Goal: Information Seeking & Learning: Check status

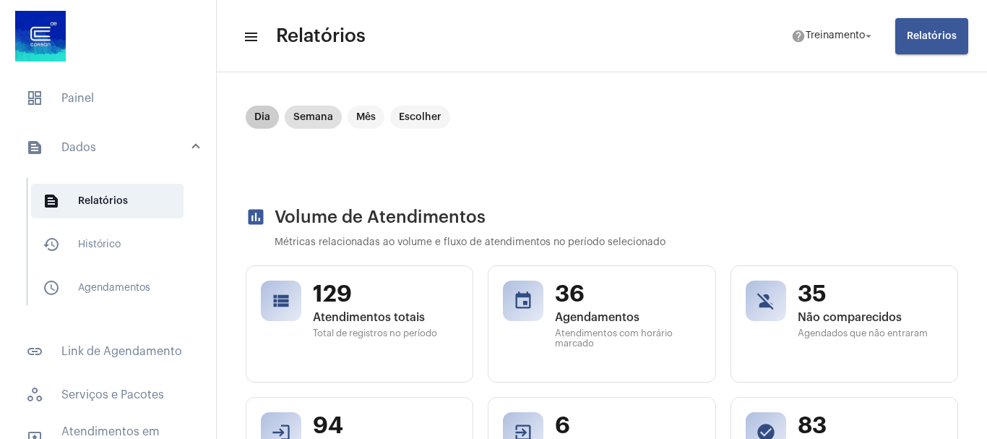
click at [261, 115] on mat-chip "Dia" at bounding box center [262, 117] width 33 height 23
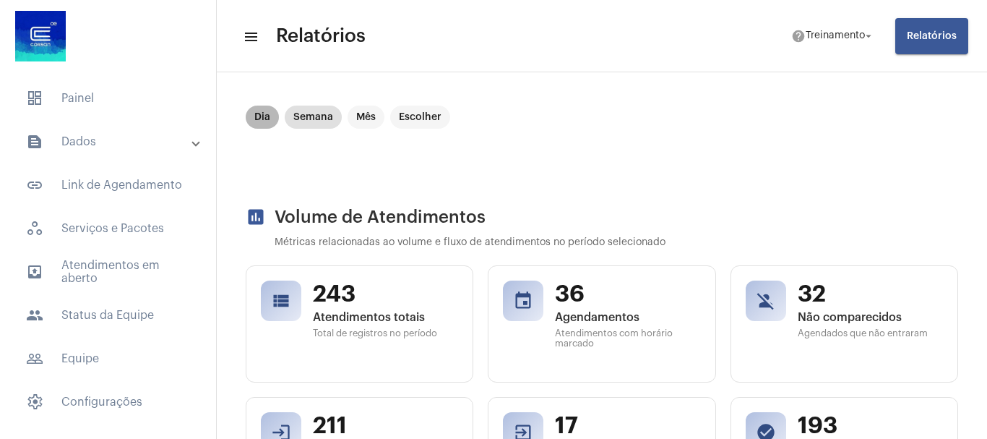
click at [263, 112] on mat-chip "Dia" at bounding box center [262, 117] width 33 height 23
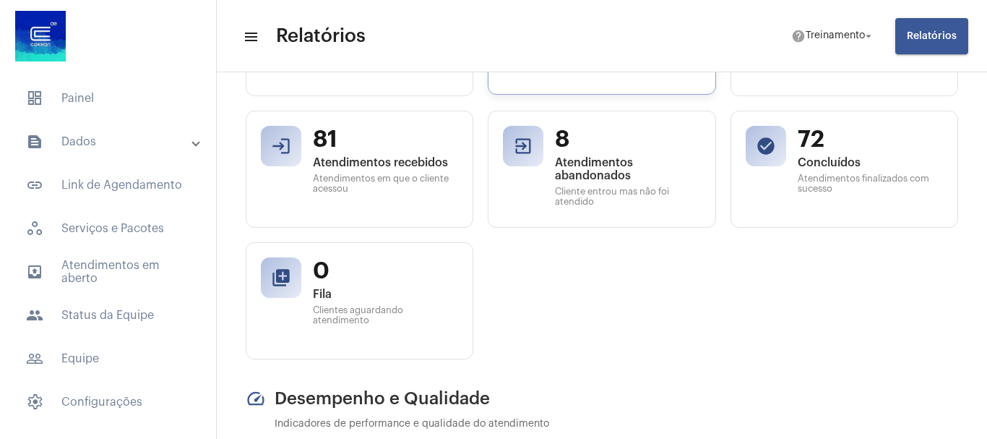
scroll to position [289, 0]
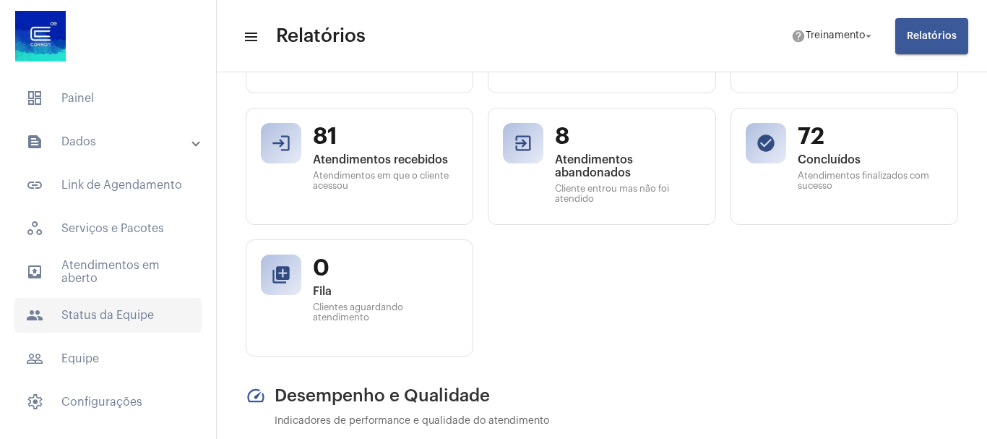
click at [130, 310] on span "people Status da Equipe" at bounding box center [107, 315] width 187 height 35
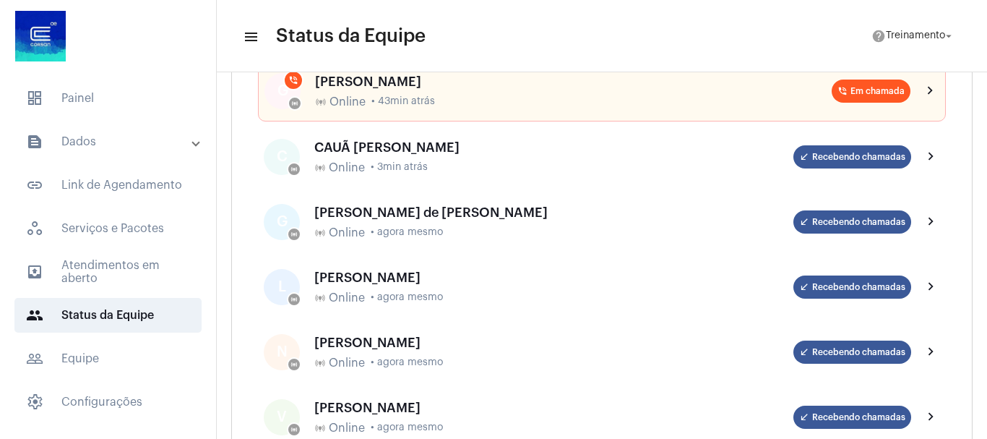
scroll to position [145, 0]
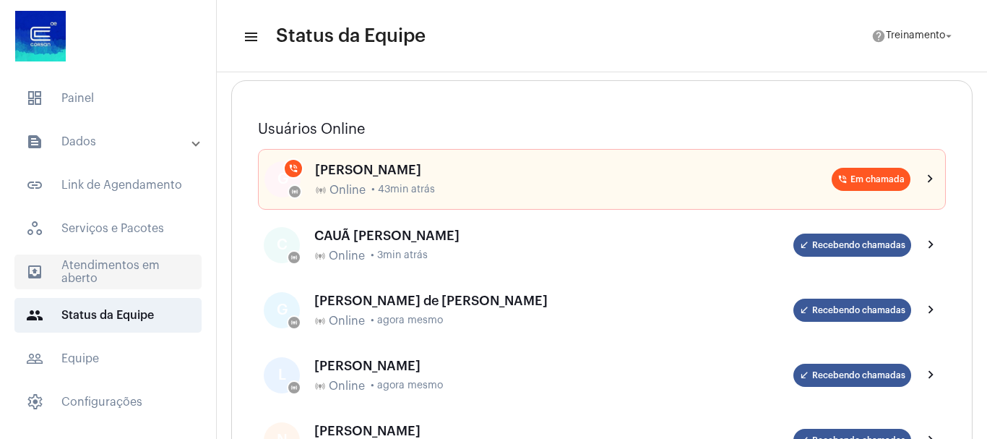
click at [101, 267] on span "outbox_outline Atendimentos em aberto" at bounding box center [107, 271] width 187 height 35
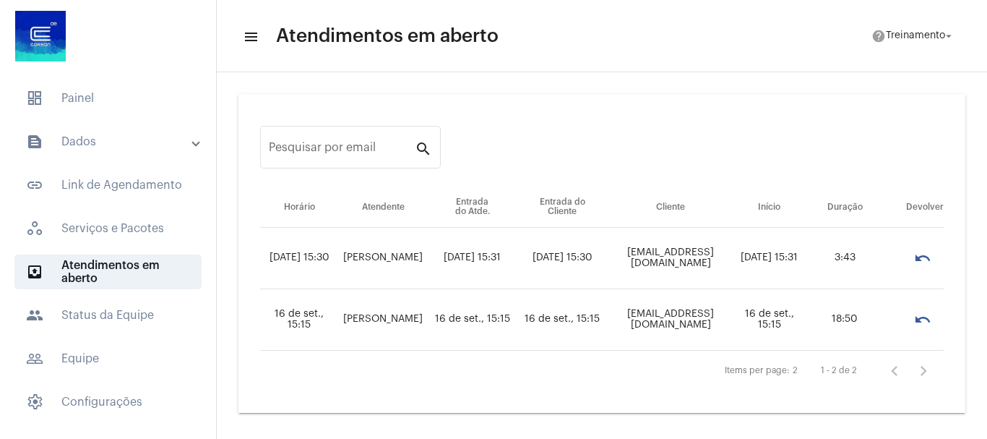
click at [90, 142] on mat-panel-title "text_snippet_outlined Dados" at bounding box center [109, 141] width 167 height 17
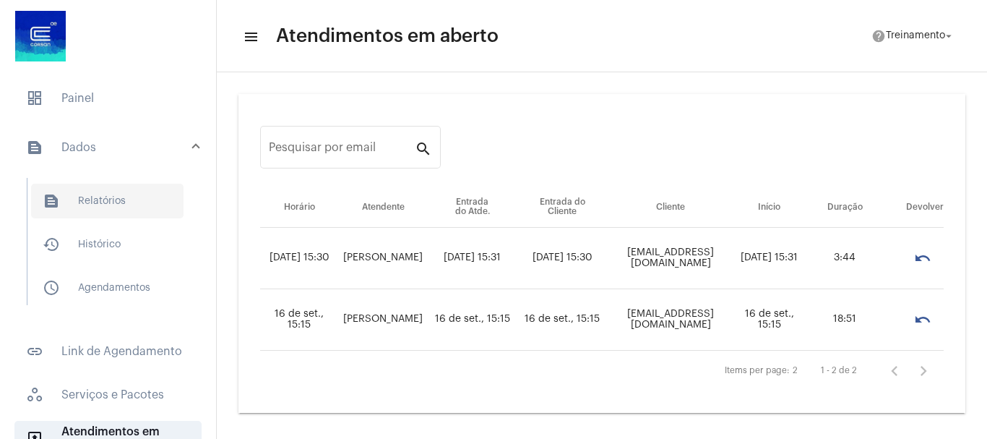
click at [106, 200] on span "text_snippet_outlined Relatórios" at bounding box center [107, 201] width 152 height 35
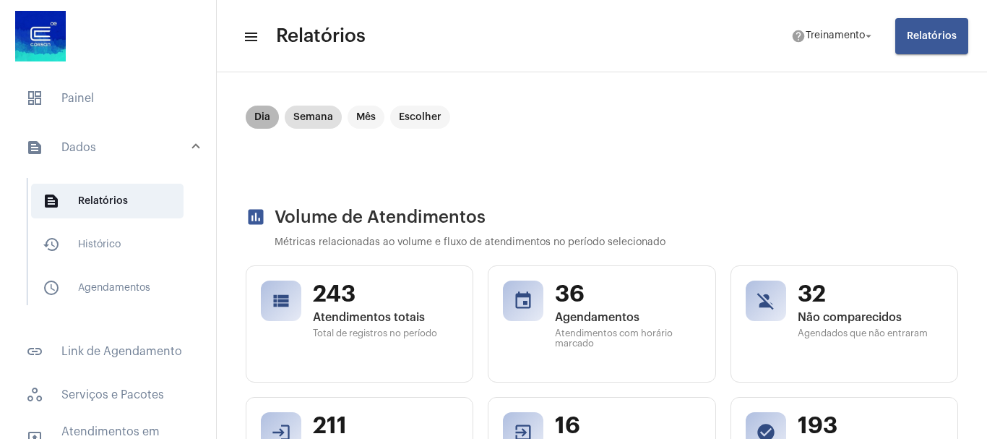
click at [264, 113] on mat-chip "Dia" at bounding box center [262, 117] width 33 height 23
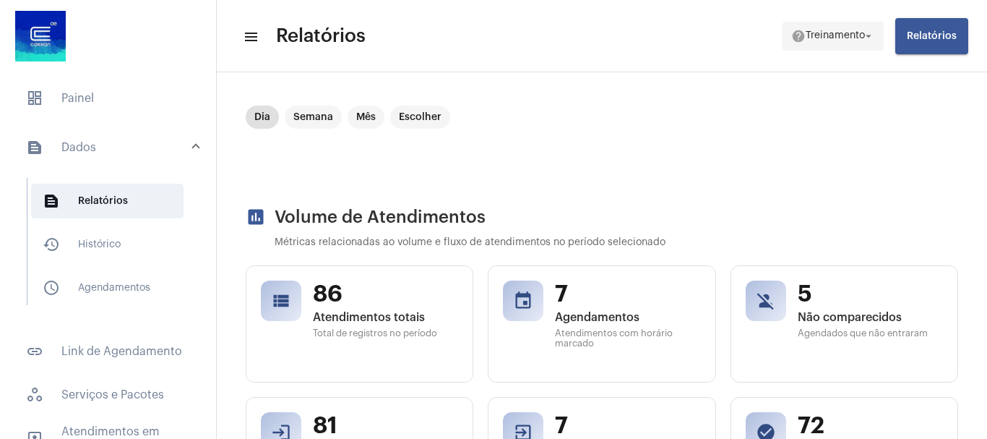
click at [869, 34] on mat-icon "arrow_drop_down" at bounding box center [868, 36] width 13 height 13
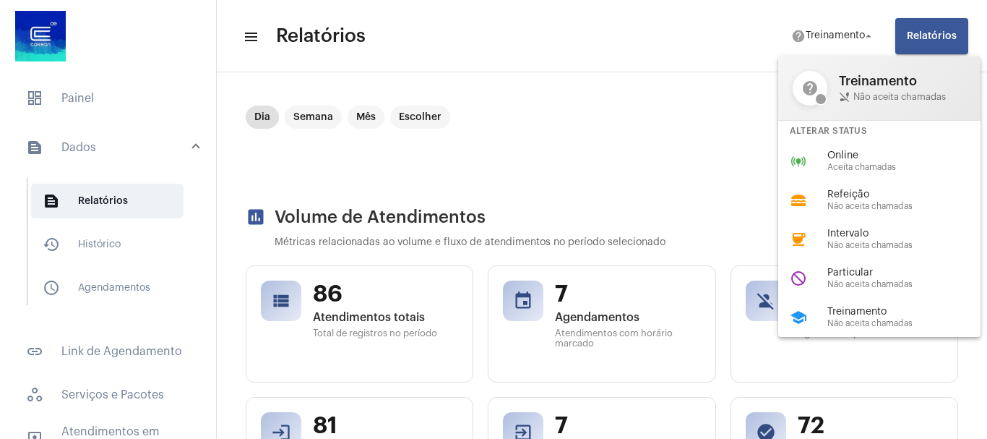
click at [626, 18] on div at bounding box center [493, 219] width 987 height 439
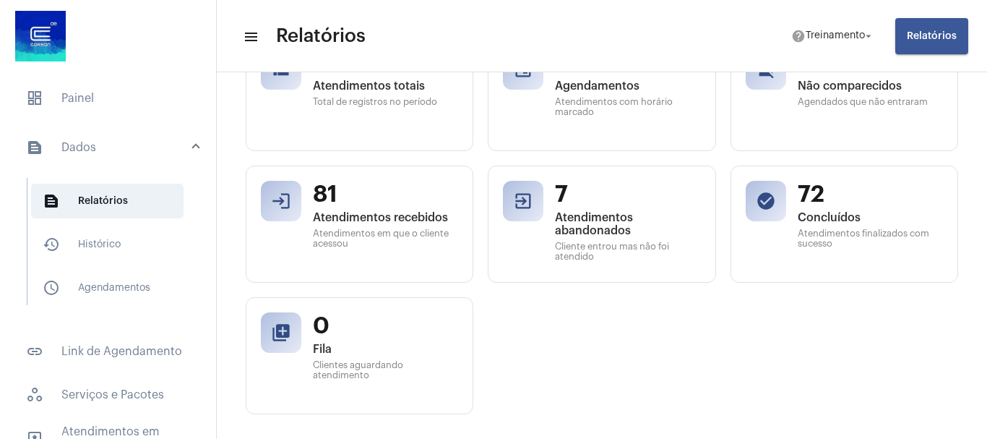
scroll to position [289, 0]
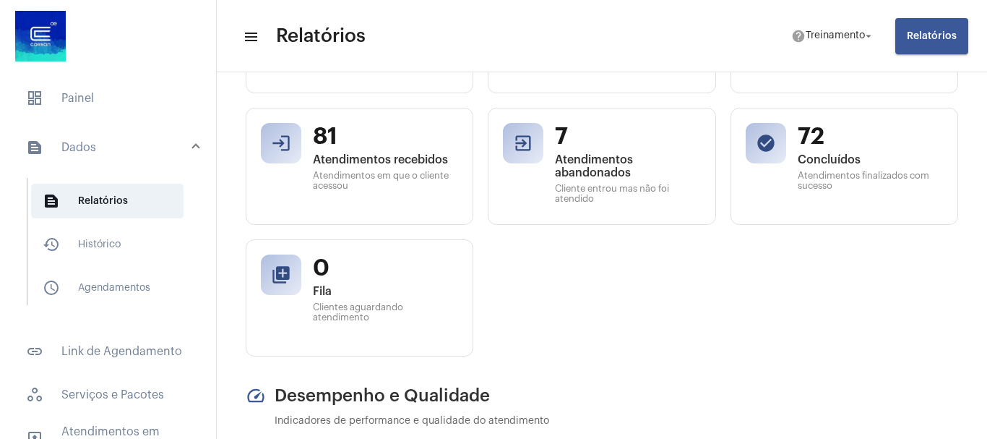
click at [758, 327] on div "view_list 86 Atendimentos totais Total de registros no período event 7 Agendame…" at bounding box center [602, 166] width 713 height 380
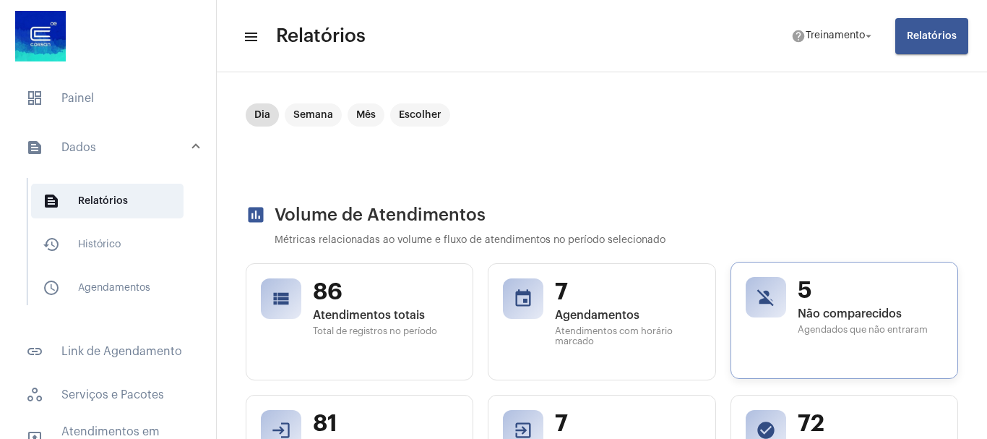
scroll to position [0, 0]
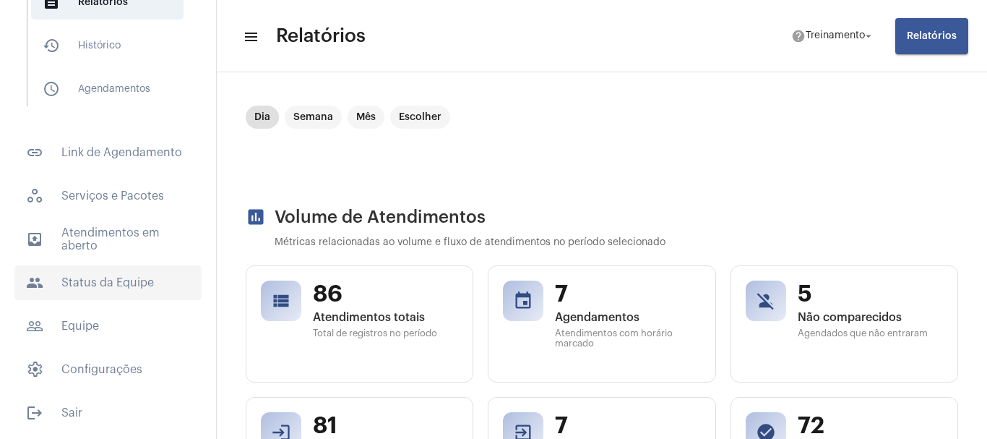
click at [124, 274] on span "people Status da Equipe" at bounding box center [107, 282] width 187 height 35
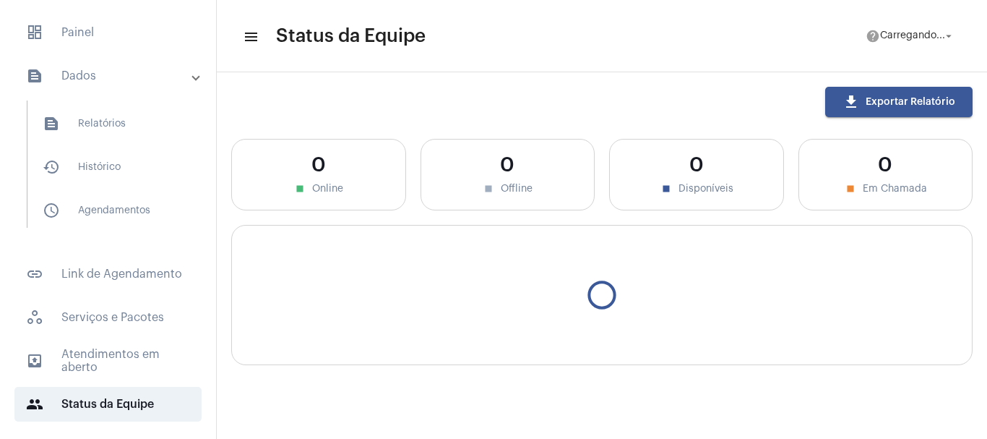
scroll to position [33, 0]
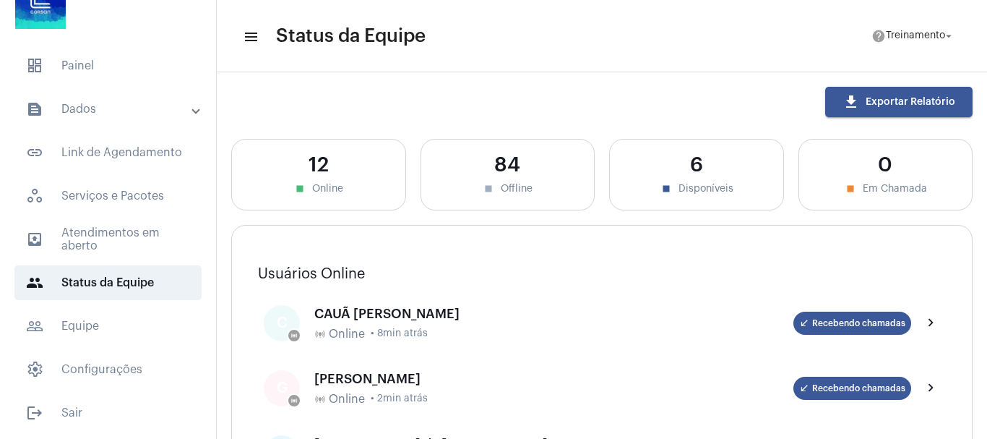
click at [903, 95] on button "download Exportar Relatório" at bounding box center [898, 102] width 147 height 30
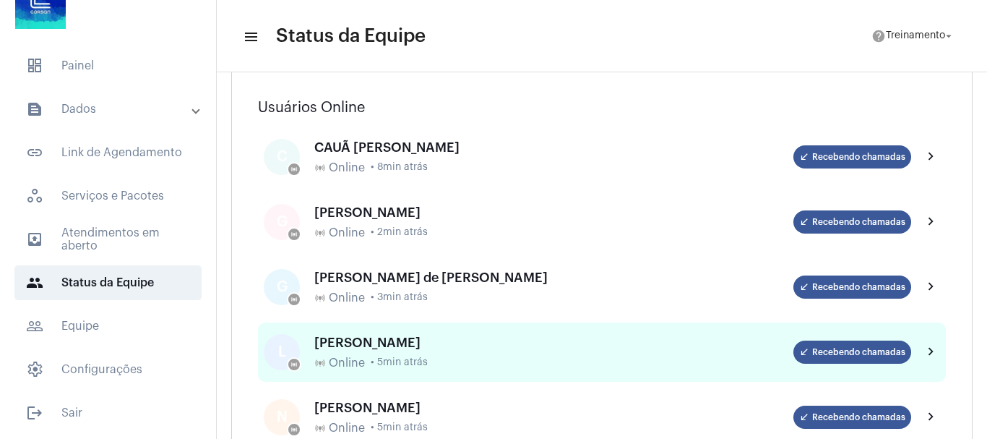
scroll to position [217, 0]
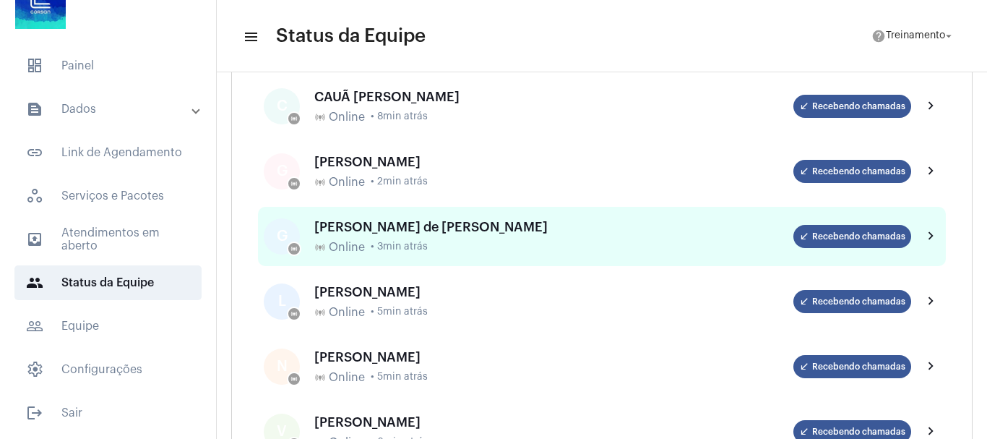
click at [456, 231] on div "[PERSON_NAME] de [PERSON_NAME]" at bounding box center [553, 227] width 479 height 14
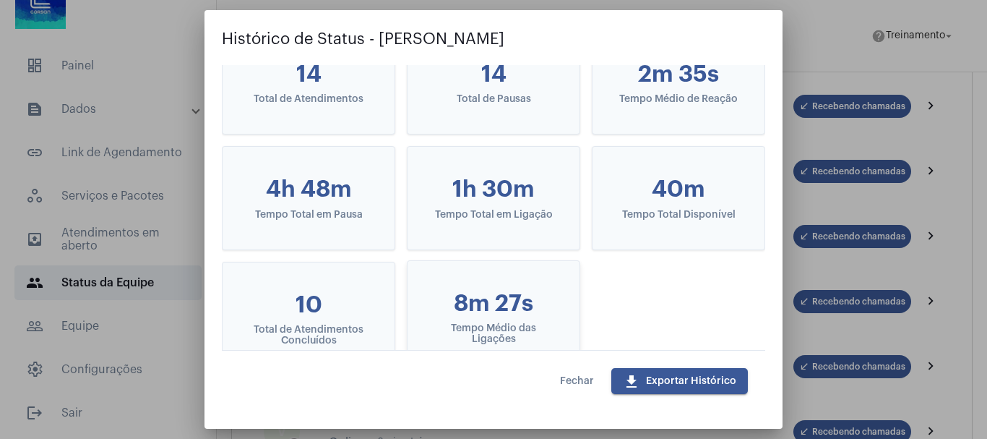
scroll to position [145, 0]
click at [575, 377] on span "Fechar" at bounding box center [577, 381] width 34 height 10
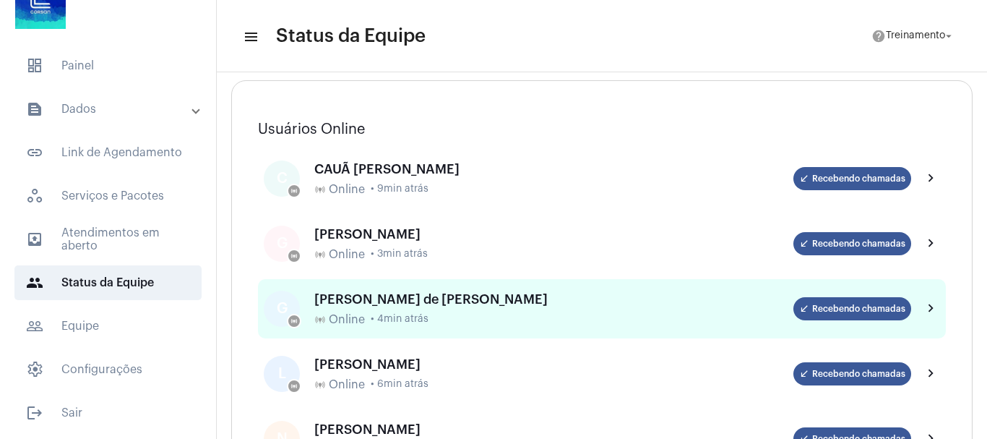
click at [375, 299] on div "[PERSON_NAME] de [PERSON_NAME]" at bounding box center [553, 299] width 479 height 14
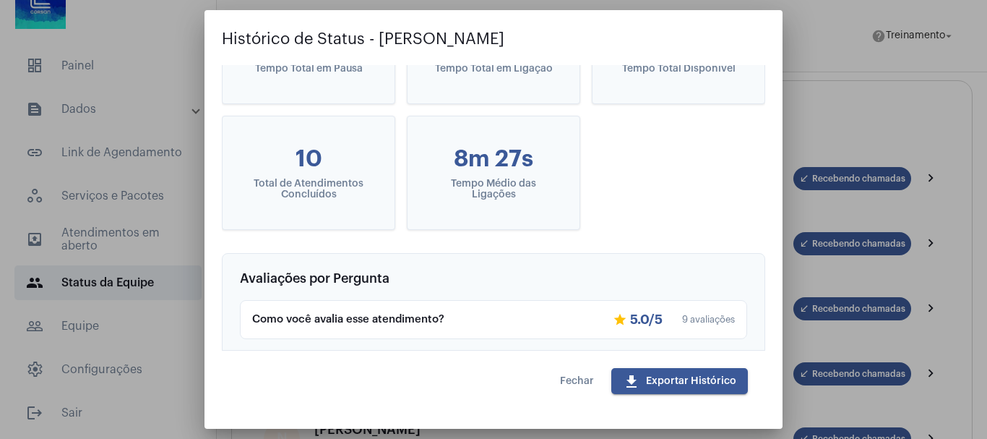
scroll to position [0, 0]
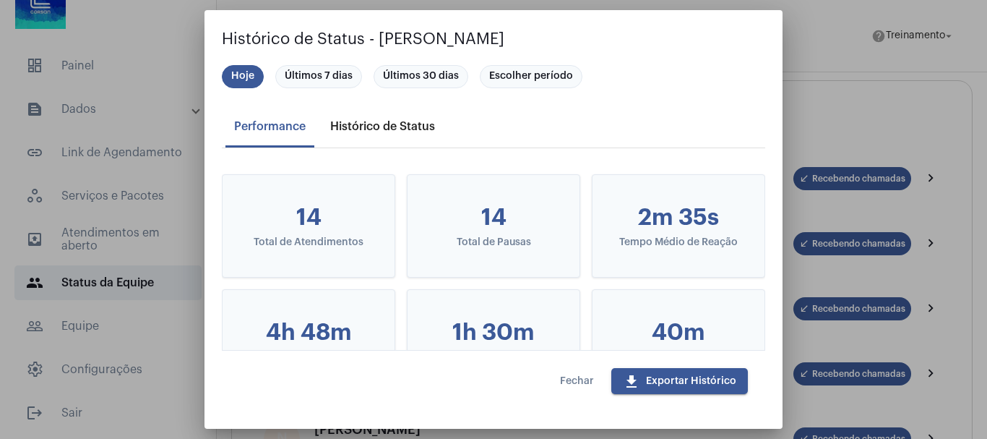
click at [385, 122] on div "Histórico de Status" at bounding box center [382, 126] width 105 height 13
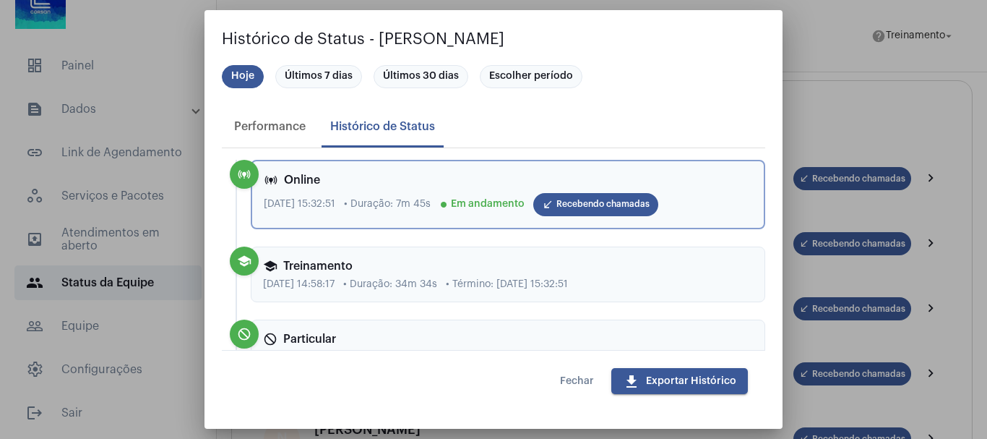
drag, startPoint x: 574, startPoint y: 283, endPoint x: 650, endPoint y: 276, distance: 76.2
click at [650, 276] on div "school Treinamento [DATE] 14:58:17 • Duração: 34m 34s • Término: [DATE] 15:32:51" at bounding box center [508, 274] width 515 height 56
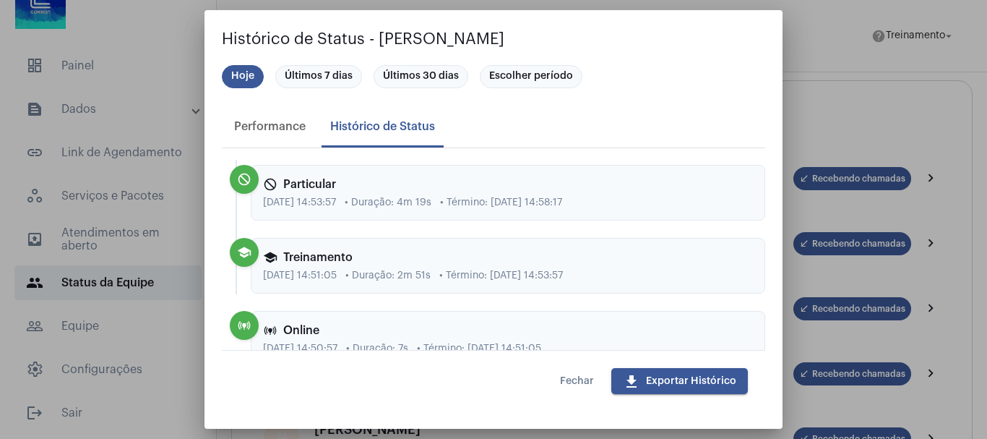
scroll to position [145, 0]
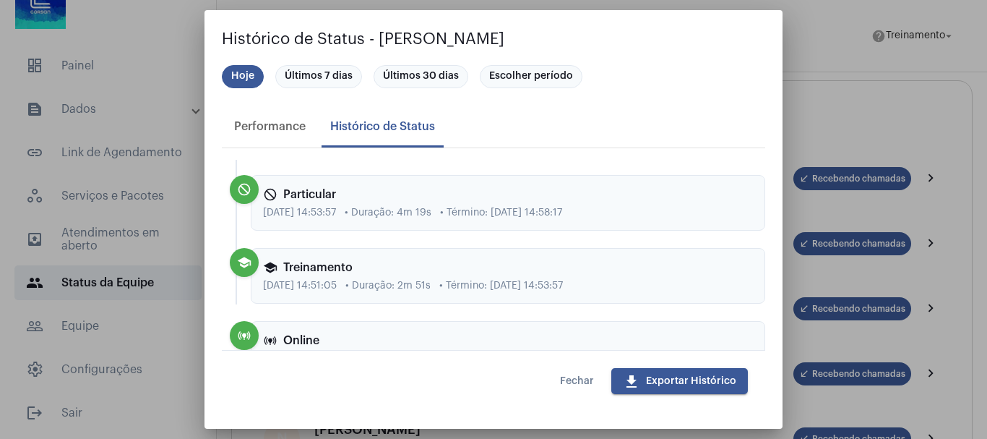
drag, startPoint x: 265, startPoint y: 288, endPoint x: 649, endPoint y: 291, distance: 383.8
click at [649, 291] on div "[DATE] 14:51:05 • Duração: 2m 51s • Término: [DATE] 14:53:57" at bounding box center [508, 285] width 490 height 11
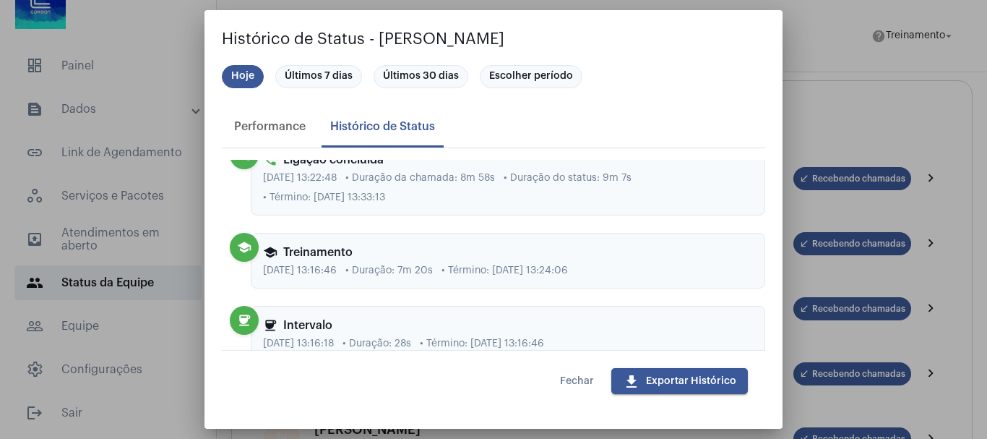
scroll to position [1445, 0]
drag, startPoint x: 399, startPoint y: 262, endPoint x: 470, endPoint y: 262, distance: 70.8
click at [470, 262] on div "school Treinamento [DATE] 13:16:46 • Duração: 7m 20s • Término: [DATE] 13:24:06" at bounding box center [508, 260] width 515 height 56
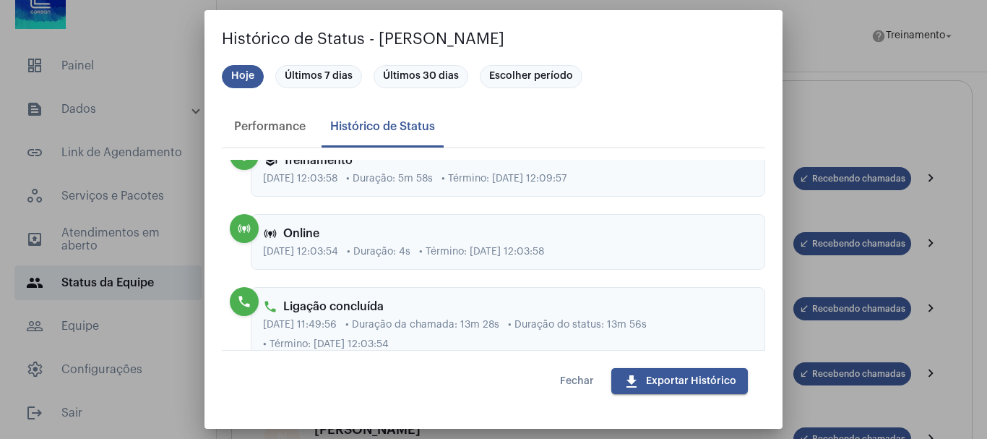
scroll to position [1807, 0]
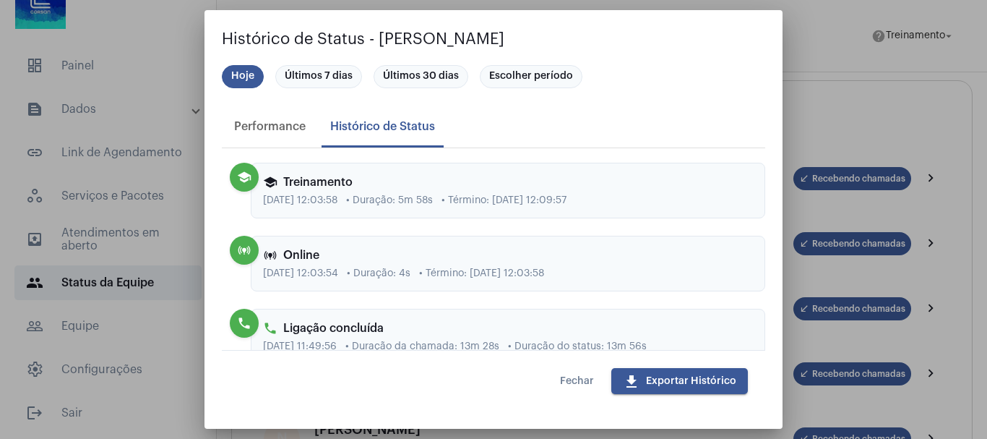
click at [577, 381] on span "Fechar" at bounding box center [577, 381] width 34 height 10
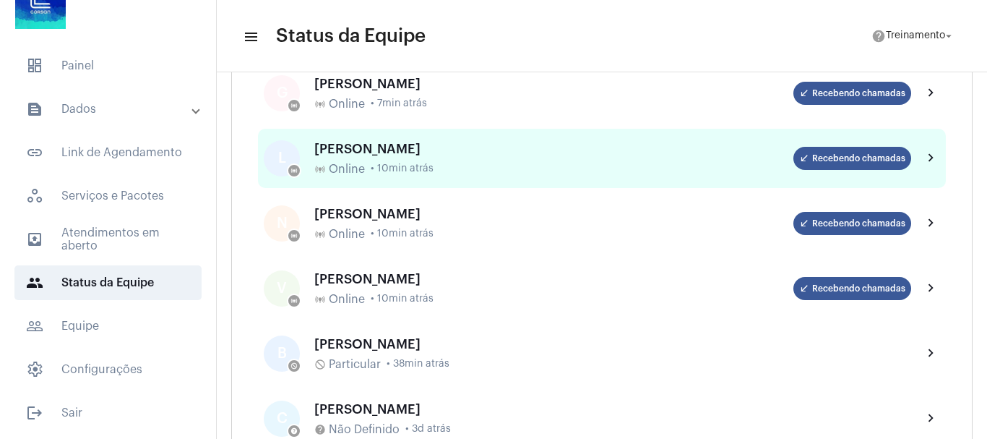
scroll to position [289, 0]
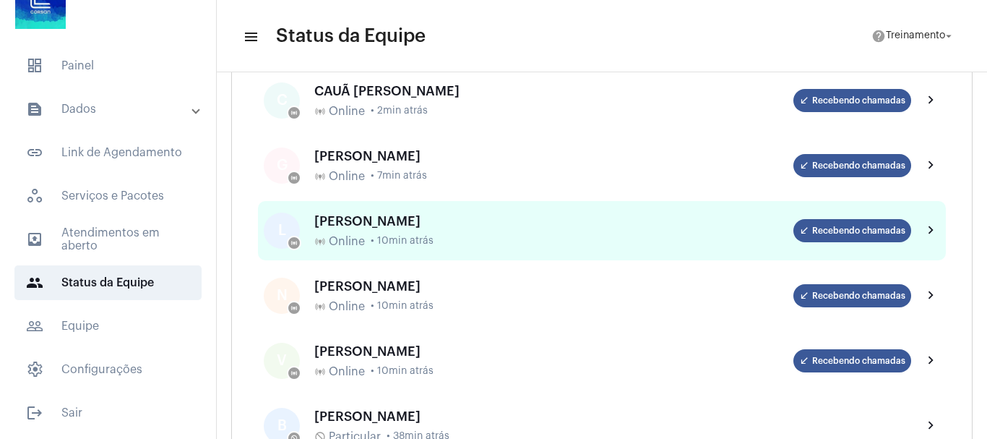
click at [368, 215] on div "[PERSON_NAME]" at bounding box center [553, 221] width 479 height 14
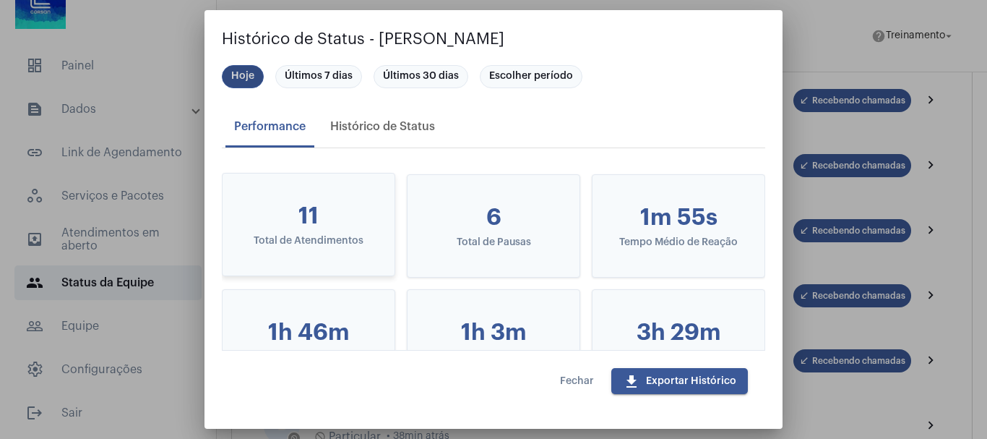
scroll to position [72, 0]
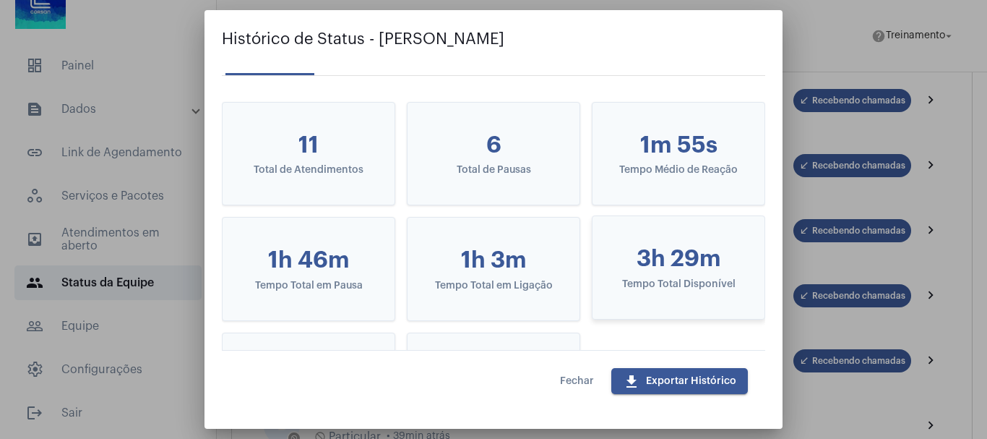
drag, startPoint x: 633, startPoint y: 241, endPoint x: 728, endPoint y: 282, distance: 103.6
click at [728, 282] on mat-card-content "3h 29m Tempo Total Disponível" at bounding box center [678, 267] width 149 height 79
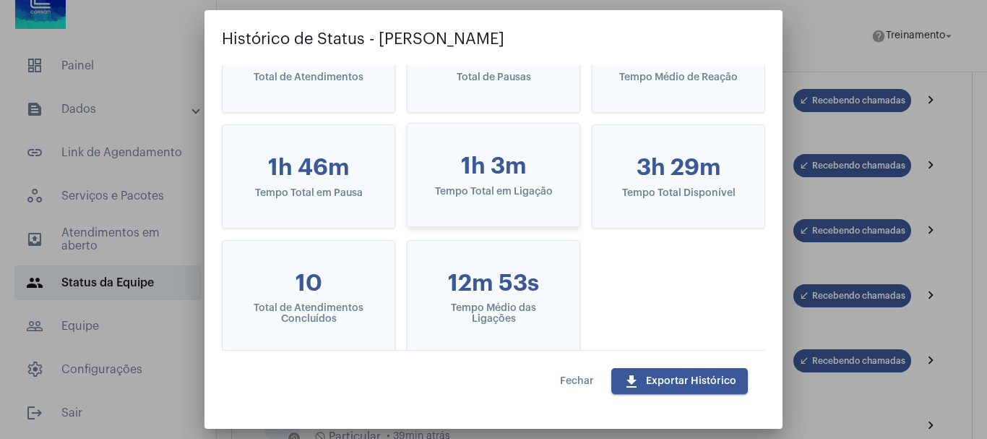
scroll to position [217, 0]
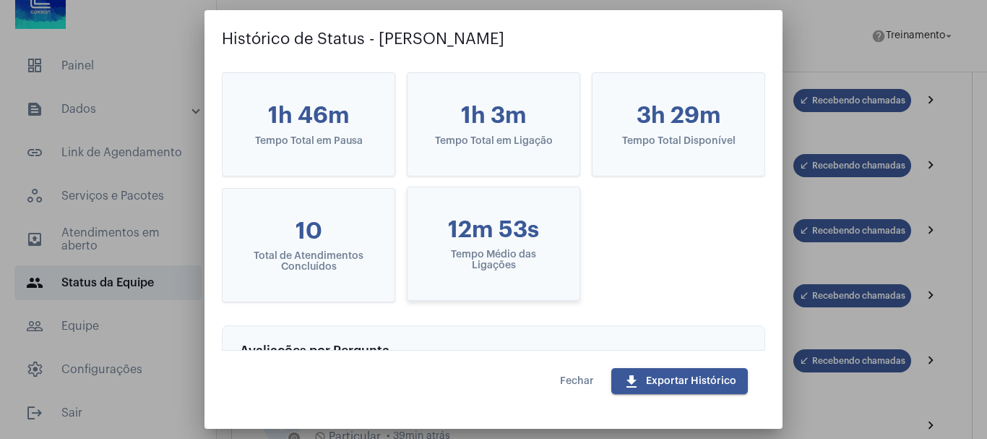
drag, startPoint x: 443, startPoint y: 247, endPoint x: 538, endPoint y: 285, distance: 102.5
click at [538, 285] on mat-card-content "12m 53s Tempo Médio das Ligações" at bounding box center [493, 244] width 149 height 90
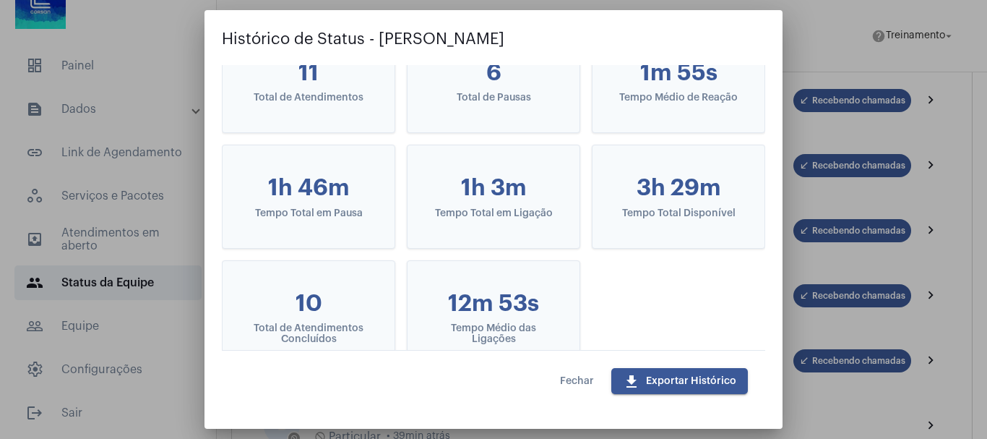
scroll to position [72, 0]
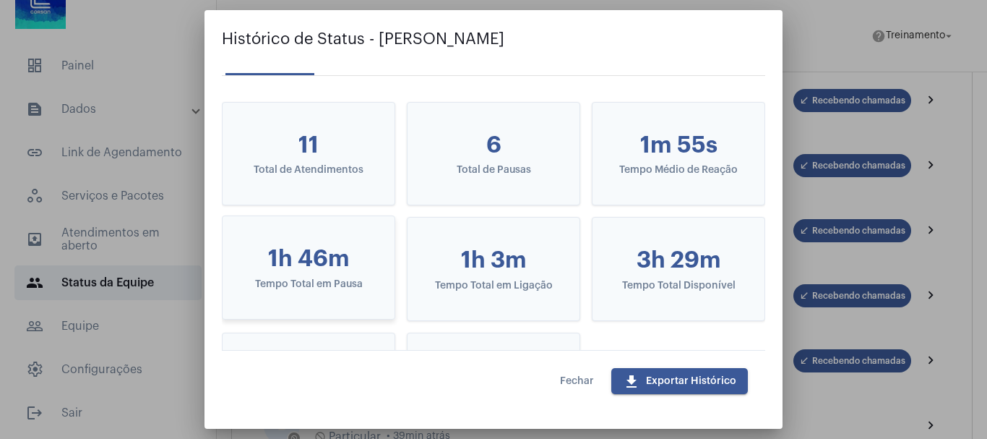
drag, startPoint x: 259, startPoint y: 276, endPoint x: 350, endPoint y: 272, distance: 90.4
click at [350, 272] on mat-card-content "1h 46m Tempo Total em Pausa" at bounding box center [308, 267] width 149 height 79
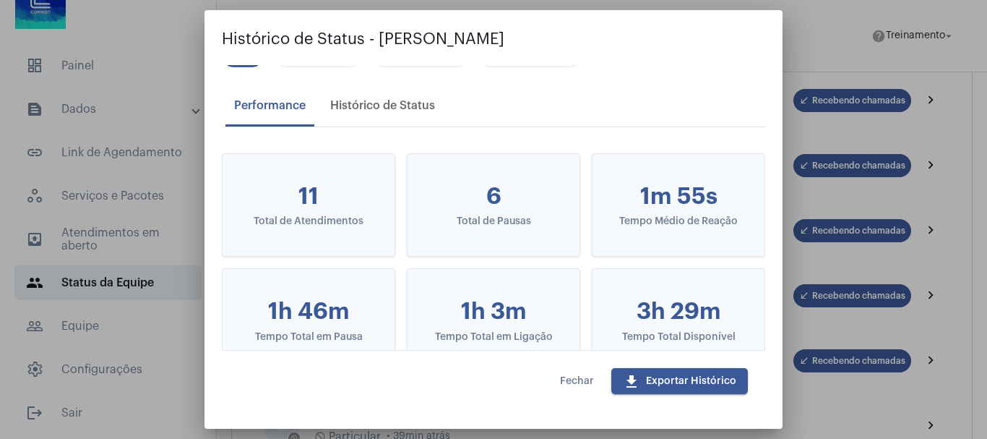
scroll to position [0, 0]
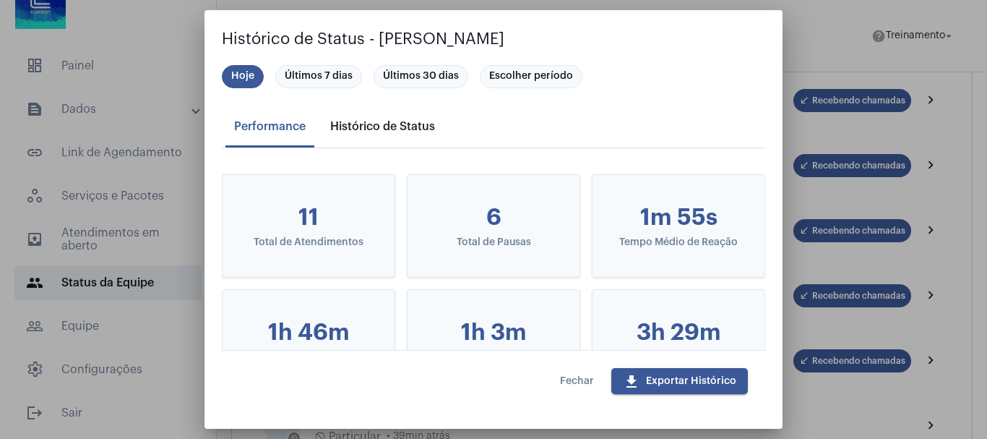
click at [397, 123] on div "Histórico de Status" at bounding box center [382, 126] width 105 height 13
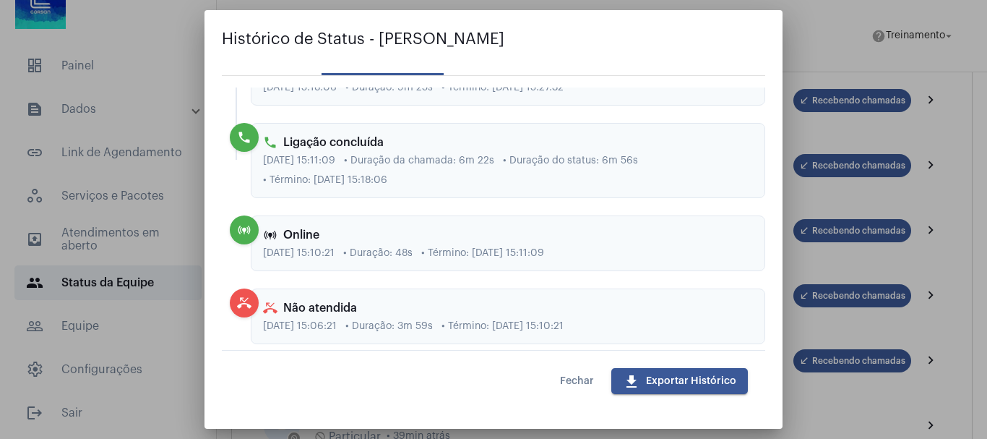
scroll to position [289, 0]
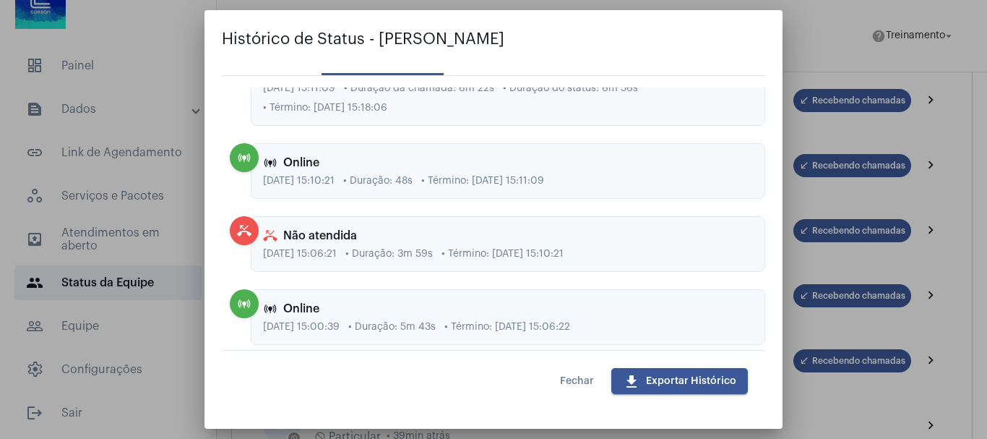
drag, startPoint x: 321, startPoint y: 249, endPoint x: 630, endPoint y: 251, distance: 309.3
click at [630, 251] on div "[DATE] 15:06:21 • Duração: 3m 59s • Término: [DATE] 15:10:21" at bounding box center [508, 254] width 490 height 11
click at [493, 270] on div "phone_missed Não atendida [DATE] 15:06:21 • Duração: 3m 59s • Término: [DATE] 1…" at bounding box center [508, 244] width 515 height 56
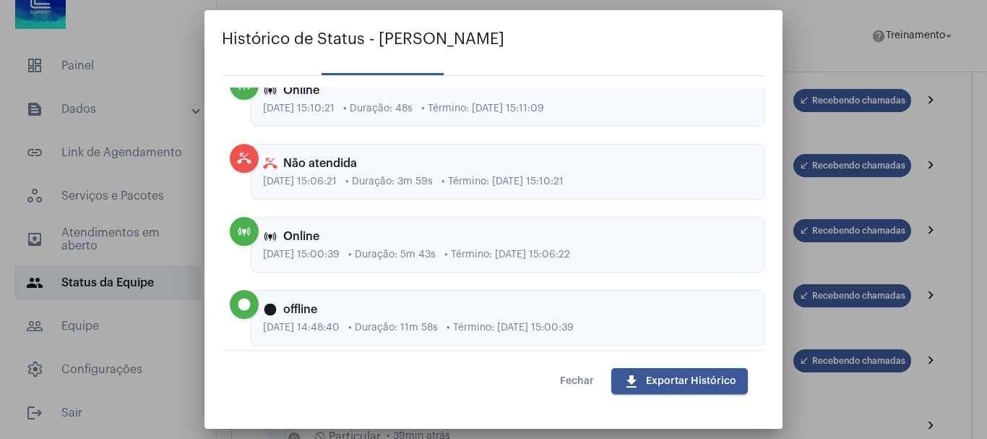
scroll to position [434, 0]
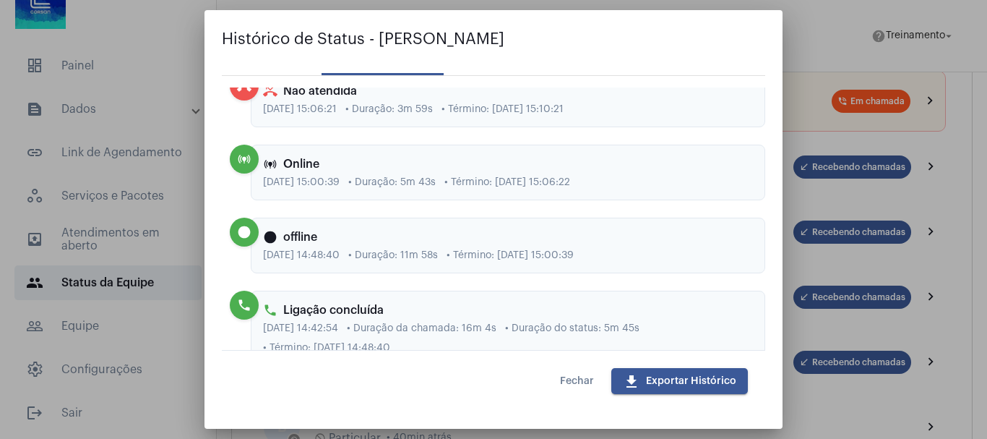
click at [253, 102] on div "phone_missed Não atendida [DATE] 15:06:21 • Duração: 3m 59s • Término: [DATE] 1…" at bounding box center [508, 100] width 515 height 56
click at [443, 98] on div "phone_missed Não atendida" at bounding box center [508, 91] width 490 height 14
drag, startPoint x: 293, startPoint y: 252, endPoint x: 640, endPoint y: 257, distance: 347.0
click at [640, 257] on div "[DATE] 14:48:40 • Duração: 11m 58s • Término: [DATE] 15:00:39" at bounding box center [508, 255] width 490 height 11
click at [482, 276] on div "online_prediction online_prediction Online [DATE] 15:28:47 • Duração: 16m 37s f…" at bounding box center [493, 231] width 543 height 289
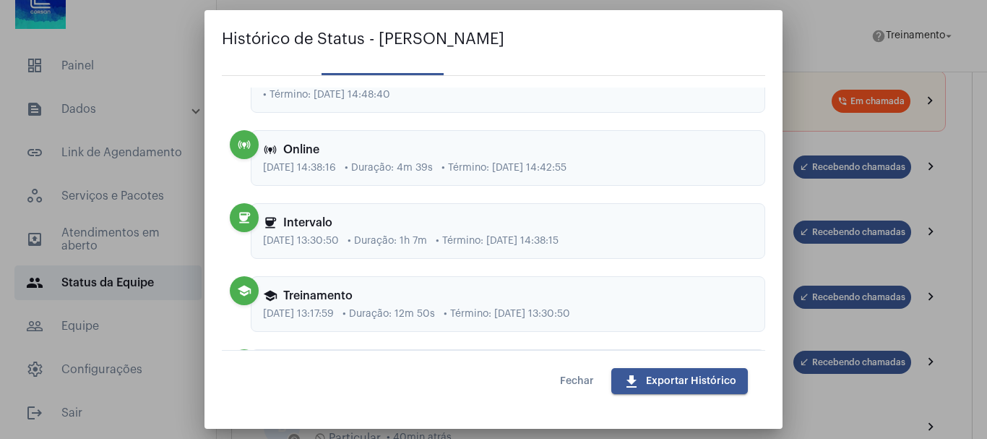
scroll to position [723, 0]
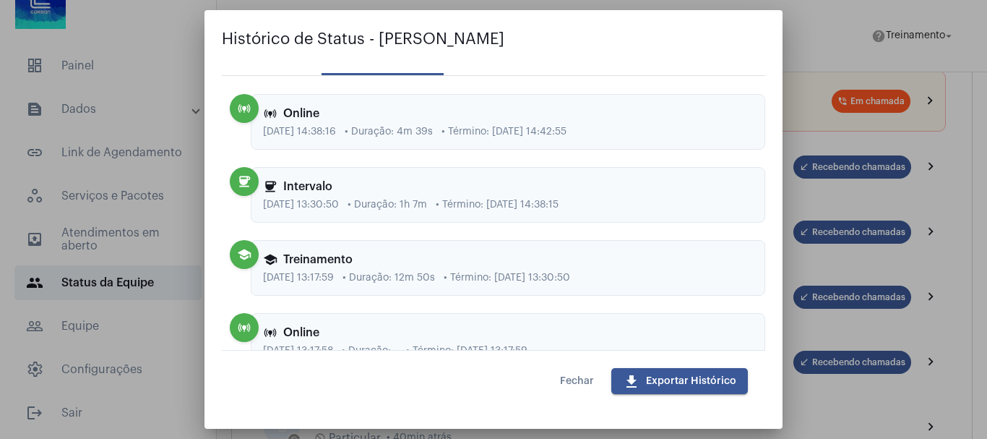
drag, startPoint x: 392, startPoint y: 204, endPoint x: 452, endPoint y: 210, distance: 60.3
click at [452, 210] on div "coffee Intervalo [DATE] 13:30:50 • Duração: 1h 7m • Término: [DATE] 14:38:15" at bounding box center [508, 195] width 515 height 56
drag, startPoint x: 379, startPoint y: 270, endPoint x: 460, endPoint y: 270, distance: 80.2
click at [460, 270] on div "school Treinamento [DATE] 13:17:59 • Duração: 12m 50s • Término: [DATE] 13:30:50" at bounding box center [508, 268] width 515 height 56
click at [408, 274] on span "• Duração: 12m 50s" at bounding box center [389, 277] width 93 height 11
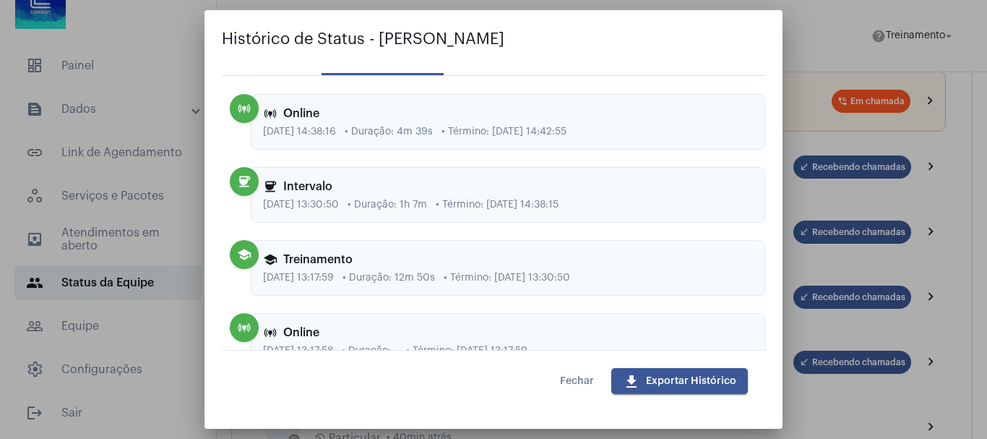
drag, startPoint x: 418, startPoint y: 275, endPoint x: 639, endPoint y: 275, distance: 220.4
click at [639, 275] on div "[DATE] 13:17:59 • Duração: 12m 50s • Término: [DATE] 13:30:50" at bounding box center [508, 277] width 490 height 11
click at [570, 272] on span "• Término: [DATE] 13:30:50" at bounding box center [507, 277] width 126 height 11
click at [570, 277] on span "• Término: [DATE] 13:30:50" at bounding box center [507, 277] width 126 height 11
click at [284, 200] on span "[DATE] 13:30:50" at bounding box center [301, 204] width 76 height 11
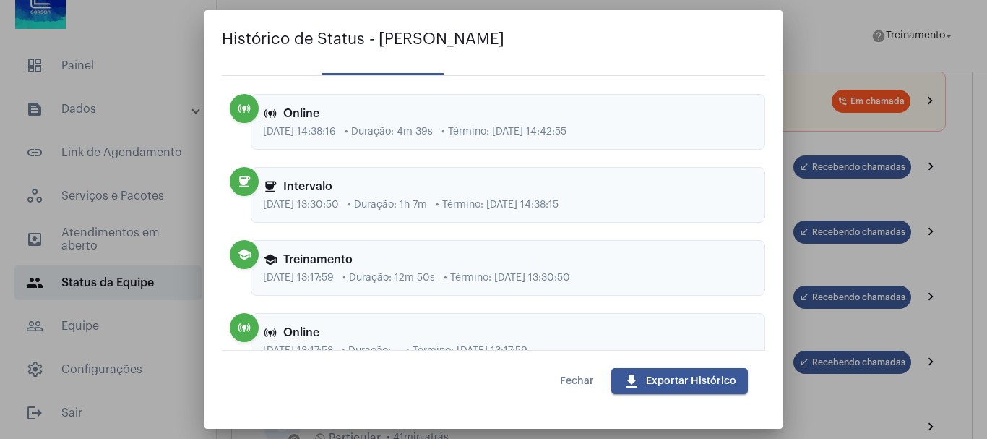
drag, startPoint x: 304, startPoint y: 203, endPoint x: 568, endPoint y: 206, distance: 263.8
click at [568, 206] on div "[DATE] 13:30:50 • Duração: 1h 7m • Término: [DATE] 14:38:15" at bounding box center [508, 204] width 490 height 11
click at [318, 291] on div "school Treinamento [DATE] 13:17:59 • Duração: 12m 50s • Término: [DATE] 13:30:50" at bounding box center [508, 268] width 515 height 56
drag, startPoint x: 275, startPoint y: 276, endPoint x: 553, endPoint y: 276, distance: 278.2
click at [553, 276] on div "[DATE] 13:17:59 • Duração: 12m 50s • Término: [DATE] 13:30:50" at bounding box center [508, 277] width 490 height 11
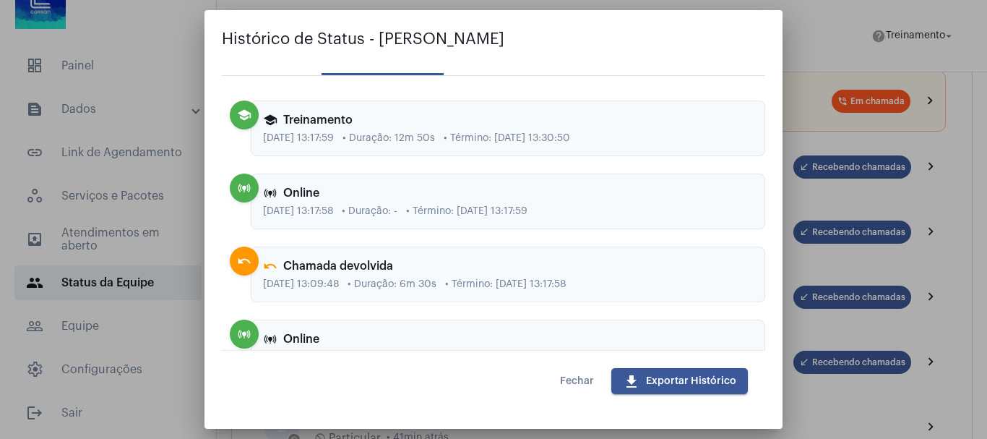
scroll to position [940, 0]
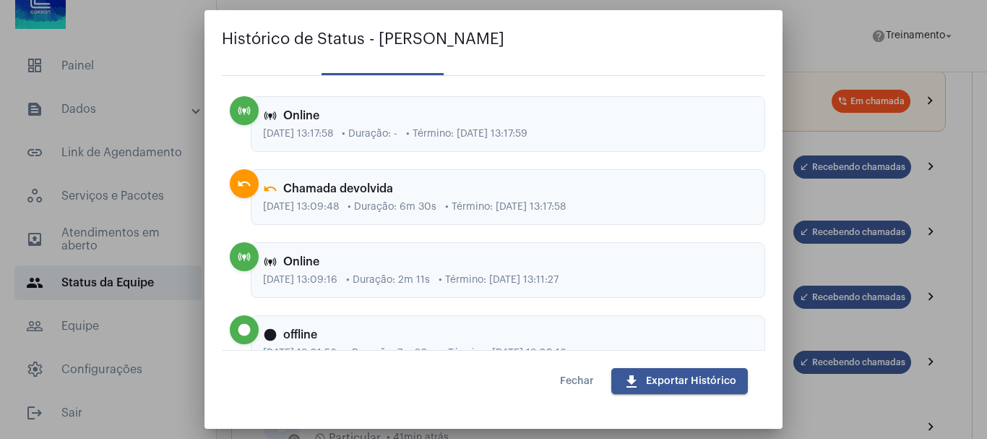
drag, startPoint x: 264, startPoint y: 204, endPoint x: 616, endPoint y: 202, distance: 352.0
click at [616, 202] on div "[DATE] 13:09:48 • Duração: 6m 30s • Término: [DATE] 13:17:58" at bounding box center [508, 207] width 490 height 11
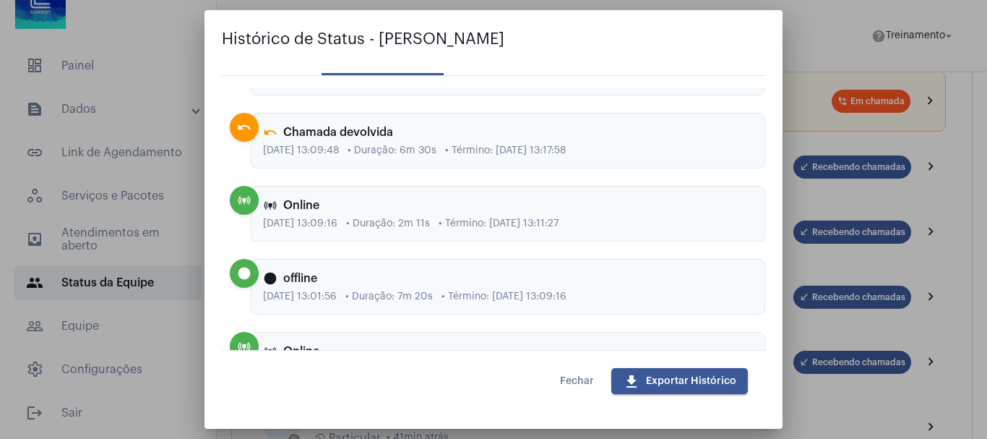
scroll to position [1012, 0]
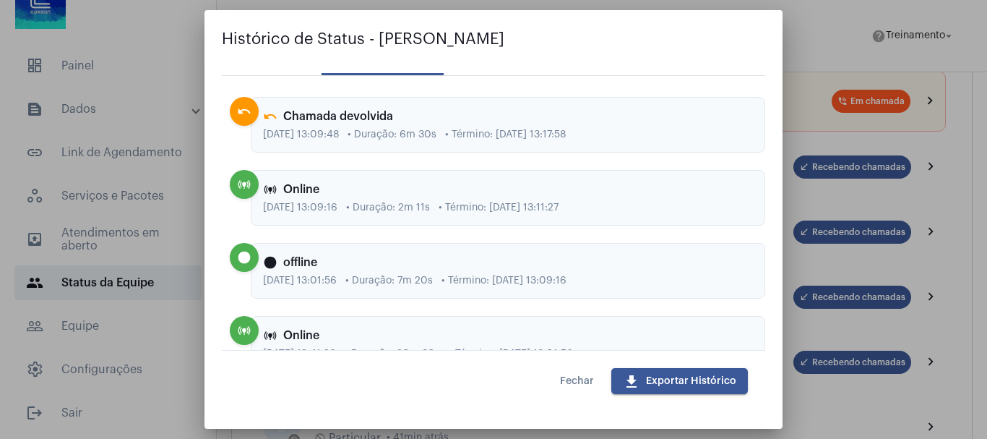
drag, startPoint x: 320, startPoint y: 207, endPoint x: 537, endPoint y: 207, distance: 216.8
click at [537, 207] on div "[DATE] 13:09:16 • Duração: 2m 11s • Término: [DATE] 13:11:27" at bounding box center [508, 207] width 490 height 11
click at [405, 278] on span "• Duração: 7m 20s" at bounding box center [388, 280] width 87 height 11
drag, startPoint x: 292, startPoint y: 275, endPoint x: 614, endPoint y: 274, distance: 321.6
click at [614, 274] on div "circle offline [DATE] 13:01:56 • Duração: 7m 20s • Término: [DATE] 13:09:16" at bounding box center [508, 271] width 515 height 56
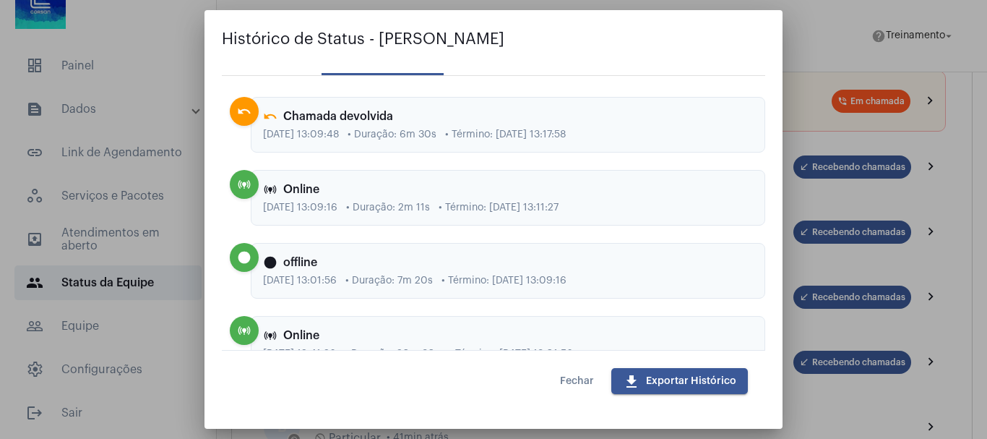
drag, startPoint x: 357, startPoint y: 293, endPoint x: 429, endPoint y: 293, distance: 72.3
click at [356, 293] on div "circle offline [DATE] 13:01:56 • Duração: 7m 20s • Término: [DATE] 13:09:16" at bounding box center [508, 271] width 515 height 56
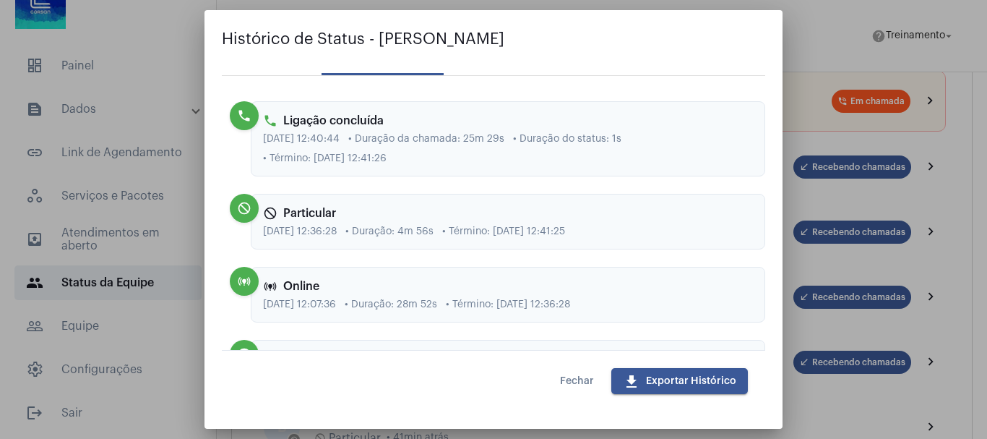
scroll to position [1301, 0]
drag, startPoint x: 295, startPoint y: 228, endPoint x: 645, endPoint y: 225, distance: 349.8
click at [645, 225] on div "[DATE] 12:36:28 • Duração: 4m 56s • Término: [DATE] 12:41:25" at bounding box center [508, 230] width 490 height 11
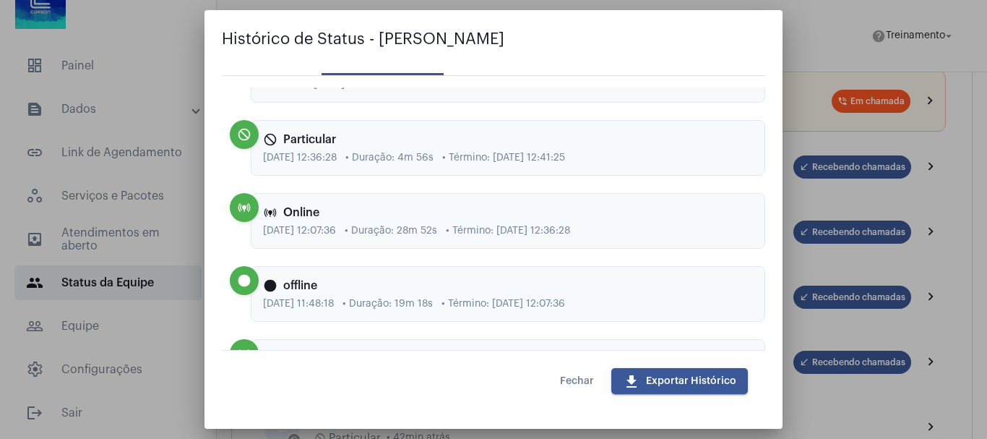
scroll to position [1445, 0]
click at [285, 224] on div "circle offline [DATE] 11:48:18 • Duração: 19m 18s • Término: [DATE] 12:07:36" at bounding box center [508, 222] width 515 height 56
drag, startPoint x: 273, startPoint y: 231, endPoint x: 671, endPoint y: 232, distance: 397.5
click at [671, 232] on div "[DATE] 11:48:18 • Duração: 19m 18s • Término: [DATE] 12:07:36" at bounding box center [508, 231] width 490 height 11
click at [392, 295] on div "online_prediction Online [DATE] 11:38:50 • Duração: 5m 24s • Término: [DATE] 11…" at bounding box center [508, 295] width 515 height 56
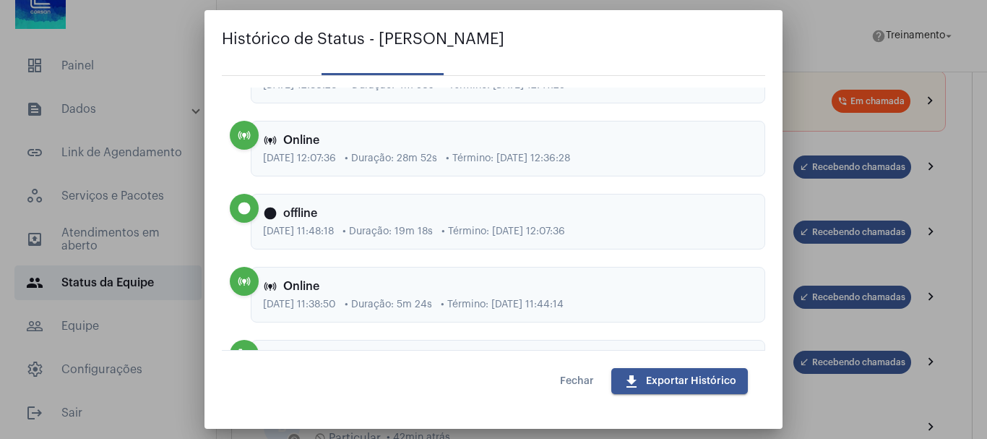
drag, startPoint x: 355, startPoint y: 302, endPoint x: 554, endPoint y: 303, distance: 198.7
click at [554, 303] on div "[DATE] 11:38:50 • Duração: 5m 24s • Término: [DATE] 11:44:14" at bounding box center [508, 304] width 490 height 11
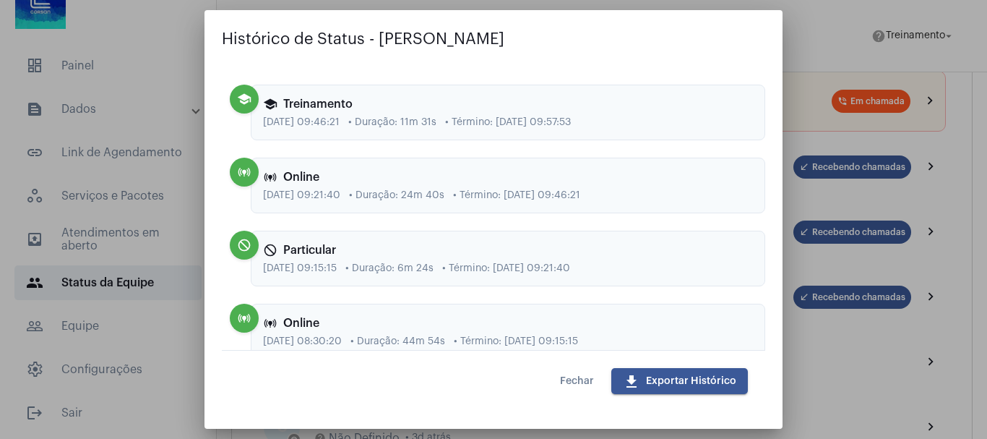
scroll to position [98, 0]
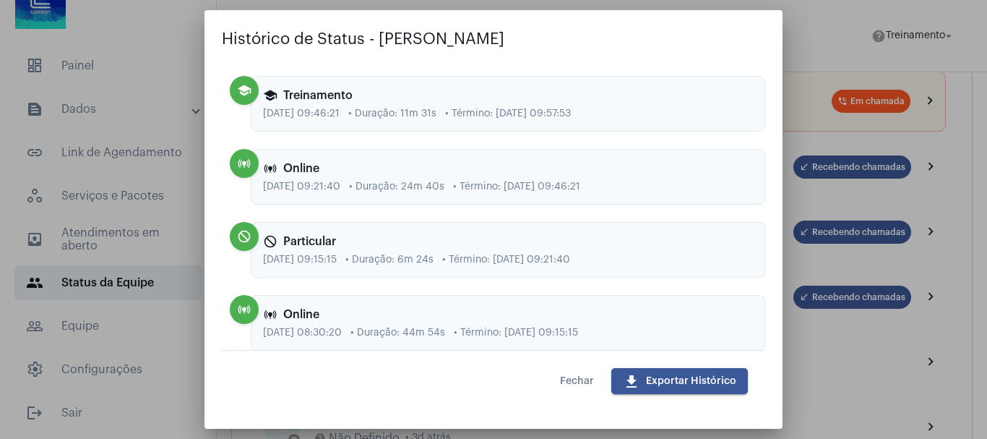
click at [965, 131] on div at bounding box center [493, 219] width 987 height 439
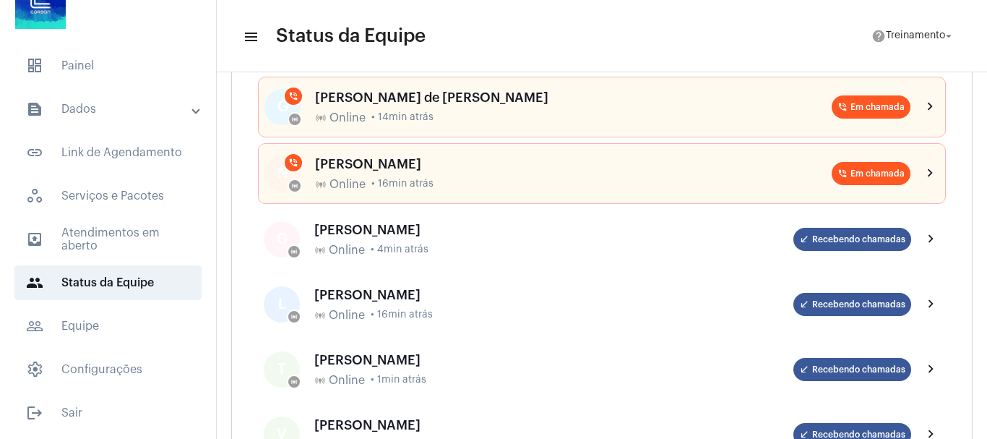
scroll to position [361, 0]
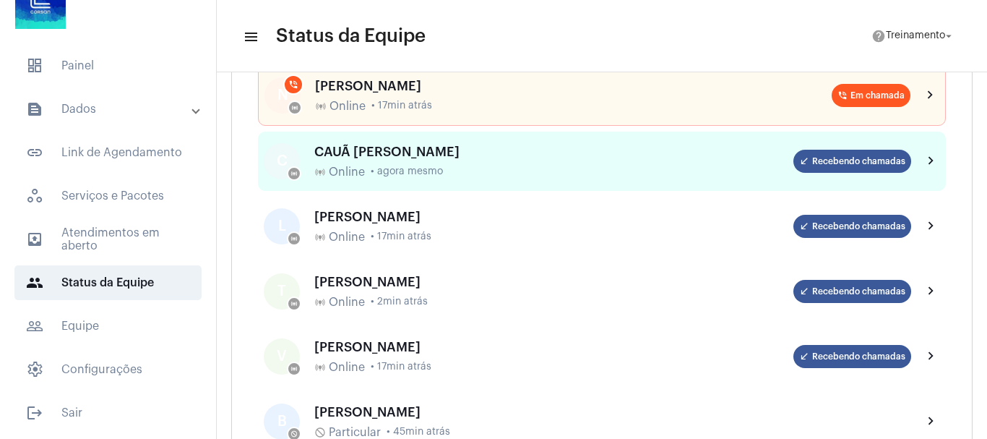
click at [403, 159] on div "CAUÃ [PERSON_NAME] online_prediction Online • agora mesmo" at bounding box center [553, 162] width 479 height 34
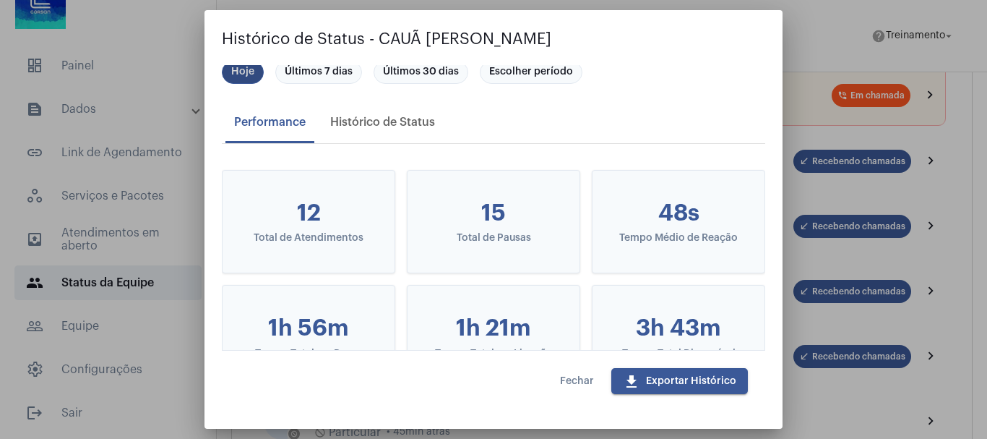
scroll to position [0, 0]
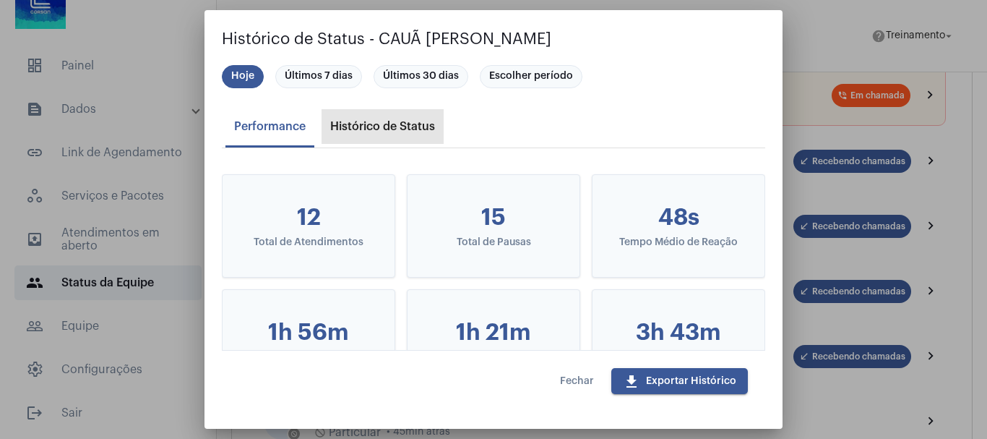
click at [403, 136] on div "Histórico de Status" at bounding box center [383, 126] width 122 height 35
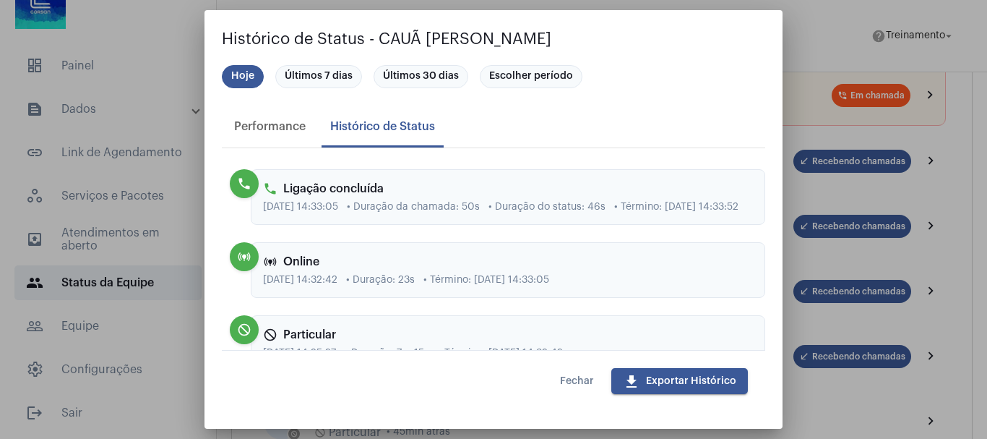
scroll to position [1229, 0]
